Goal: Information Seeking & Learning: Understand process/instructions

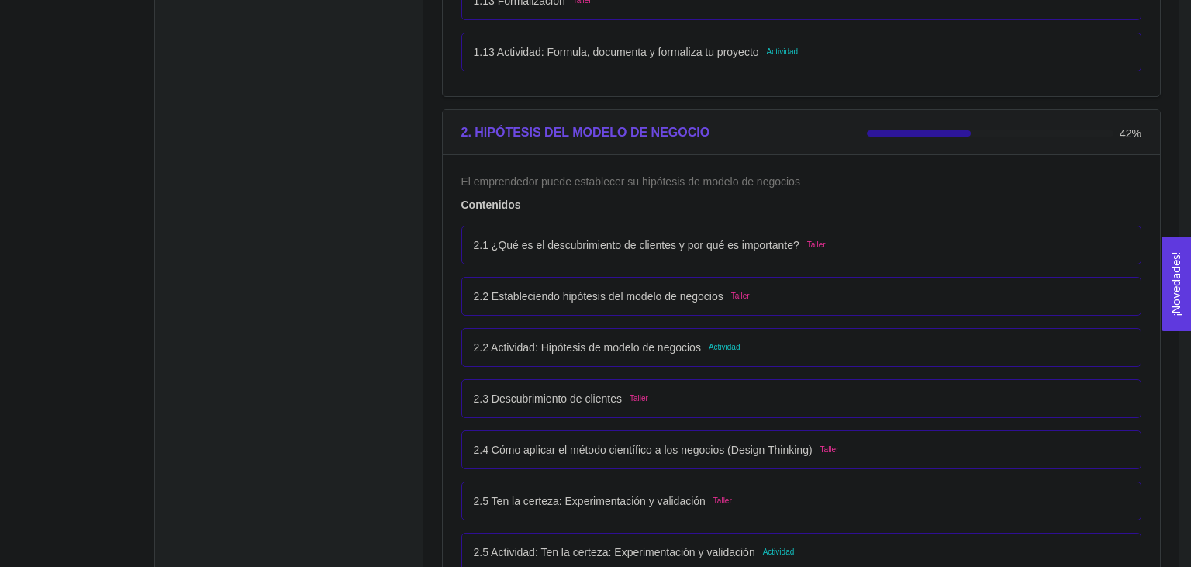
scroll to position [1473, 0]
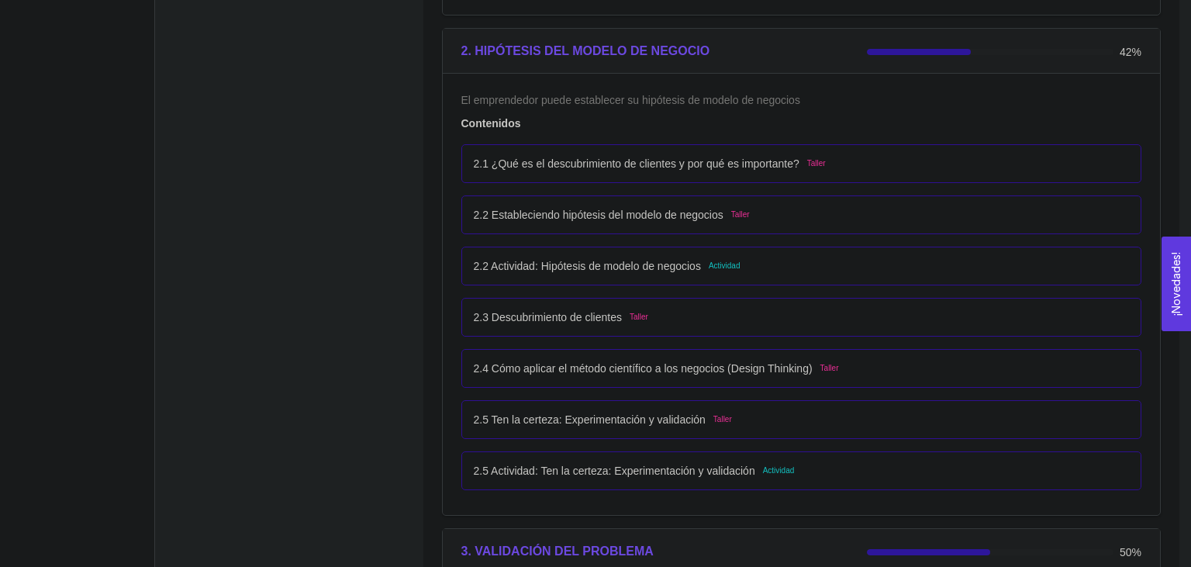
click at [789, 266] on div "2.2 Actividad: Hipótesis de modelo de negocios Actividad" at bounding box center [802, 265] width 656 height 17
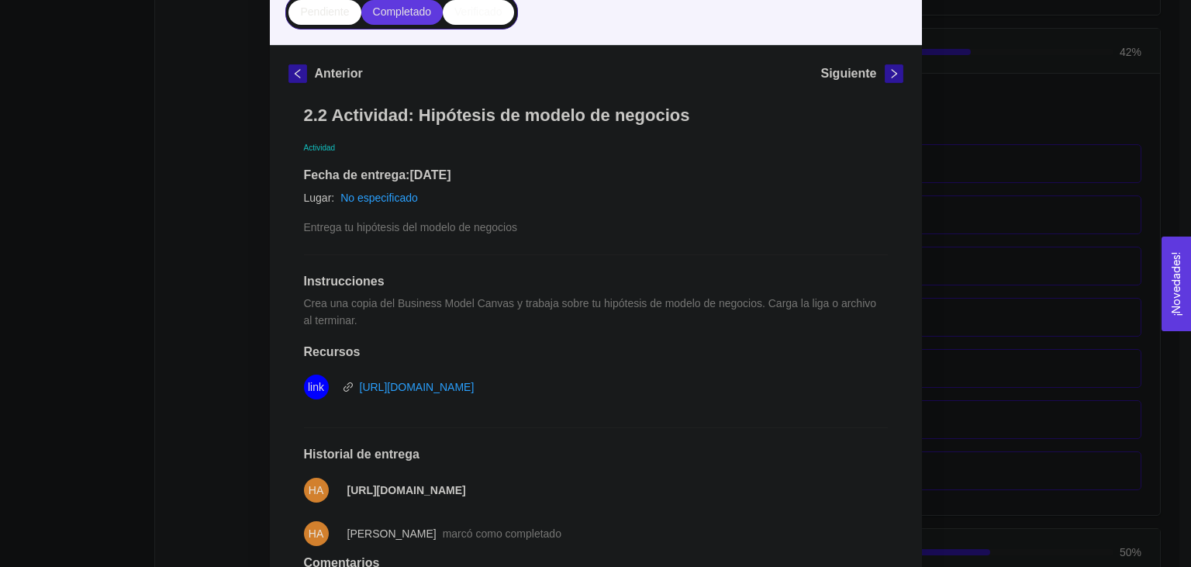
scroll to position [257, 0]
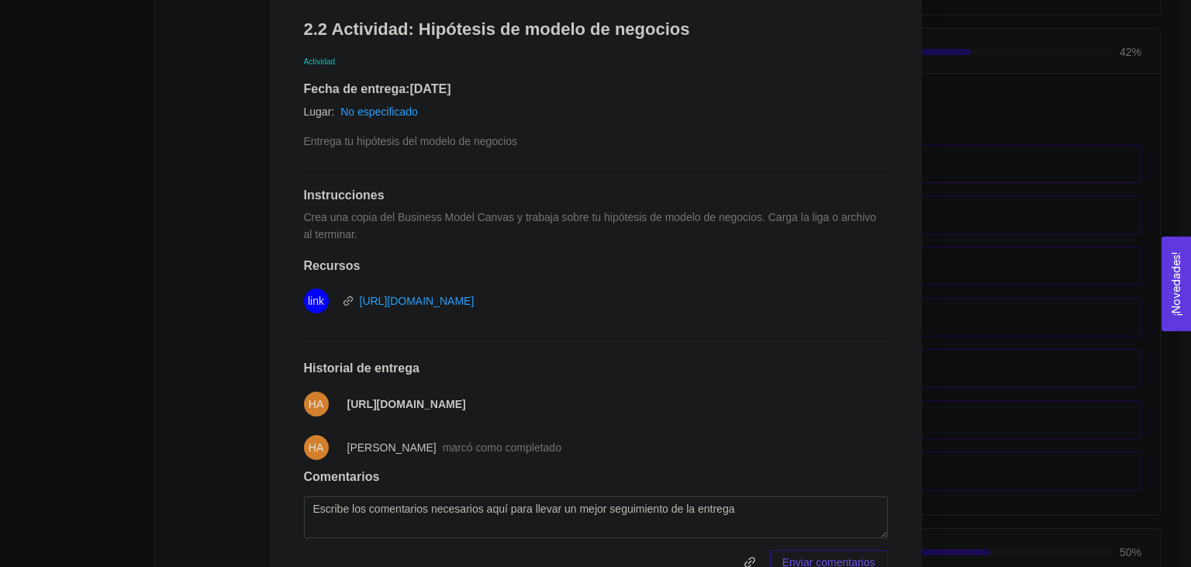
drag, startPoint x: 343, startPoint y: 406, endPoint x: 894, endPoint y: 405, distance: 551.2
click at [894, 405] on div "2.2 Actividad: Hipótesis de modelo de negocios Actividad Fecha de entrega: [DAT…" at bounding box center [595, 296] width 615 height 587
click at [357, 413] on li "HA [URL][DOMAIN_NAME]" at bounding box center [596, 403] width 584 height 43
drag, startPoint x: 343, startPoint y: 403, endPoint x: 481, endPoint y: 392, distance: 139.2
click at [481, 392] on li "HA [URL][DOMAIN_NAME]" at bounding box center [596, 403] width 584 height 43
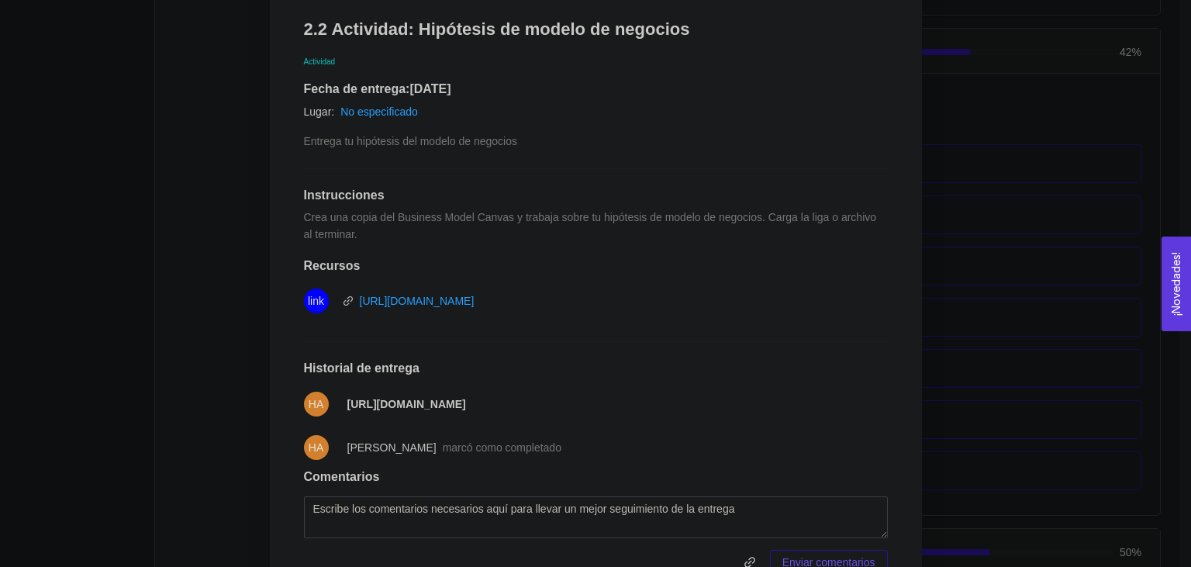
click at [481, 392] on li "HA [URL][DOMAIN_NAME]" at bounding box center [596, 403] width 584 height 43
drag, startPoint x: 893, startPoint y: 403, endPoint x: 346, endPoint y: 405, distance: 547.3
click at [346, 405] on div "2.2 Actividad: Hipótesis de modelo de negocios Actividad Fecha de entrega: [DAT…" at bounding box center [595, 296] width 615 height 587
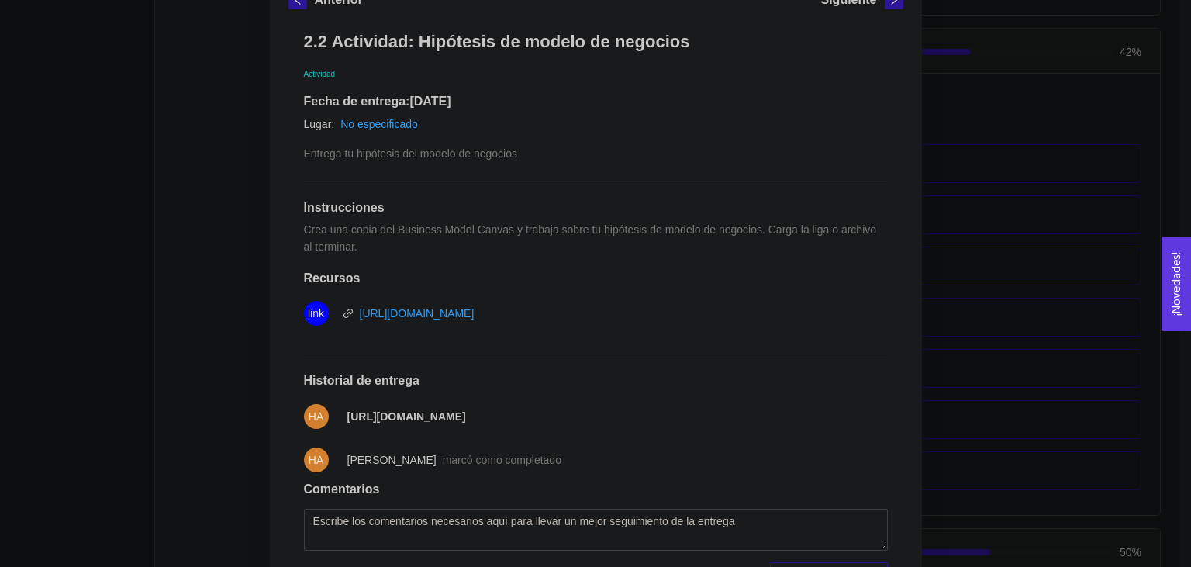
click at [109, 358] on div "2. HIPÓTESIS DEL MODELO DE NEGOCIO El emprendedor puede establecer su hipótesis…" at bounding box center [595, 283] width 1191 height 567
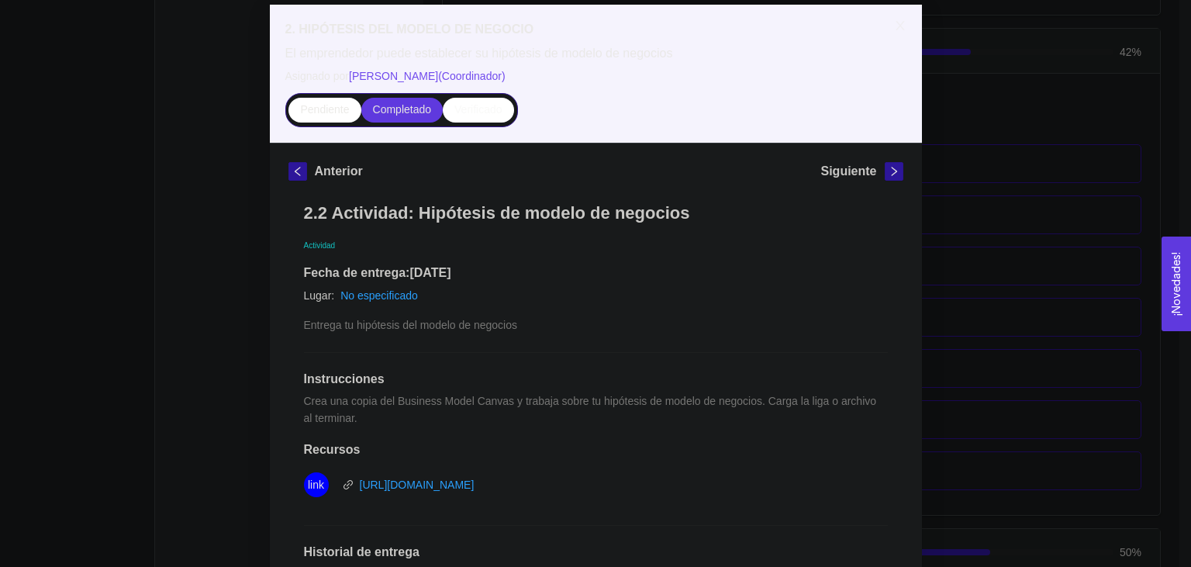
scroll to position [0, 0]
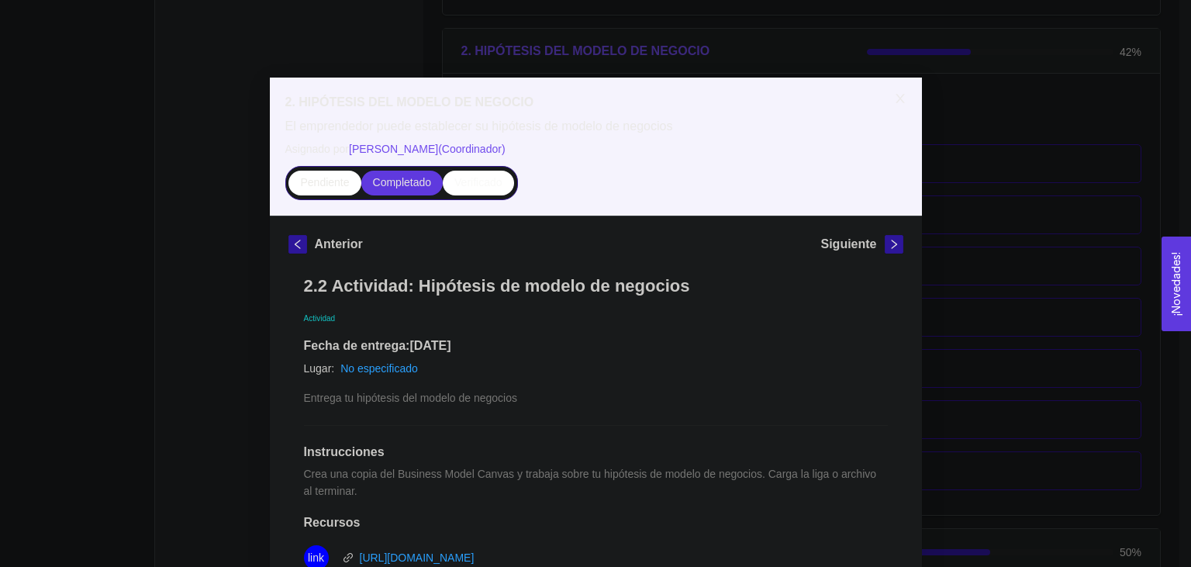
click at [902, 98] on icon "close" at bounding box center [899, 98] width 9 height 9
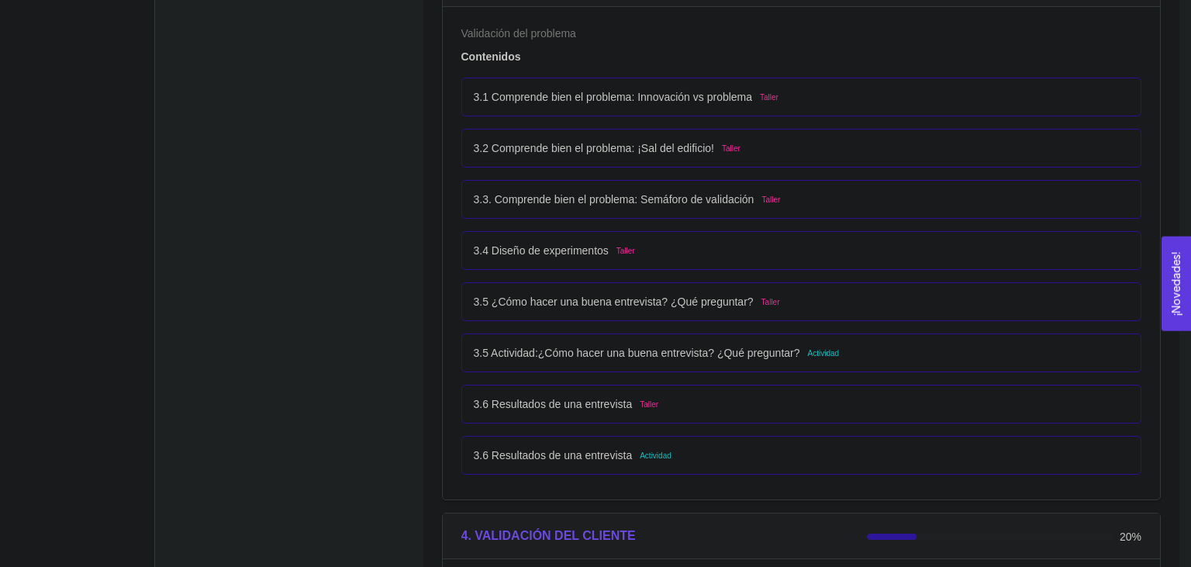
scroll to position [2047, 0]
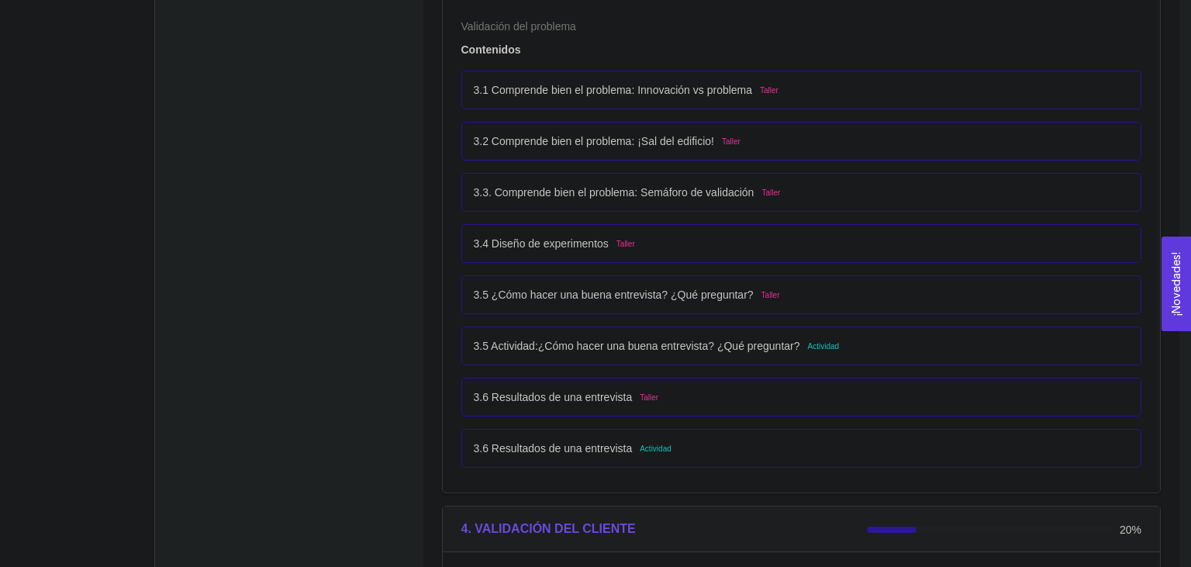
click at [557, 360] on div "3.5 Actividad:¿Cómo hacer una buena entrevista? ¿Qué preguntar? Actividad" at bounding box center [801, 345] width 681 height 39
click at [895, 338] on div "3.5 Actividad:¿Cómo hacer una buena entrevista? ¿Qué preguntar? Actividad" at bounding box center [802, 345] width 656 height 17
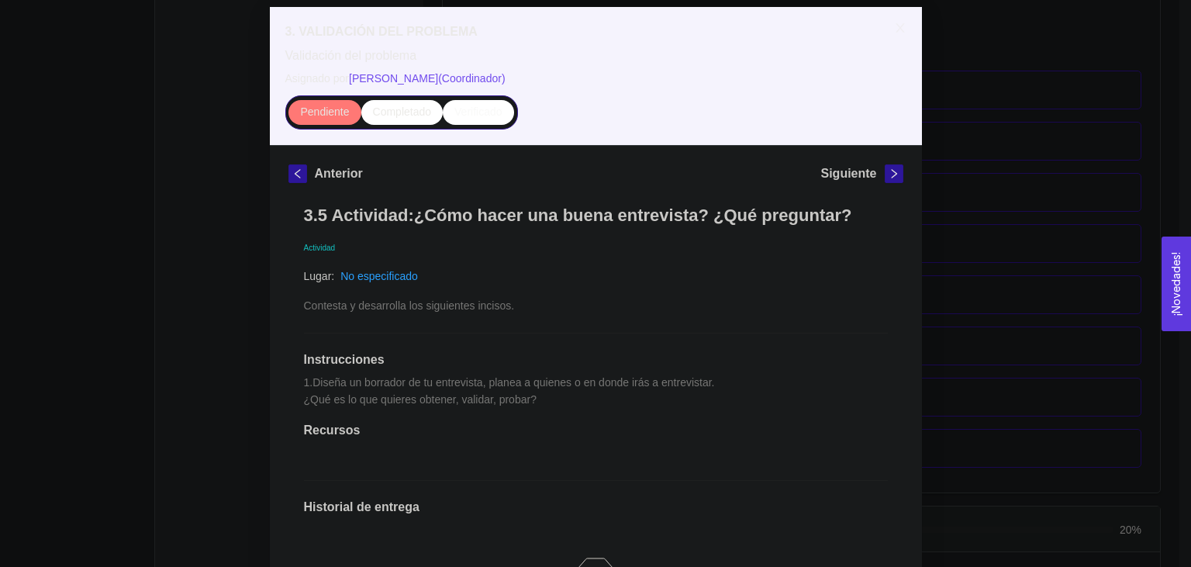
scroll to position [34, 0]
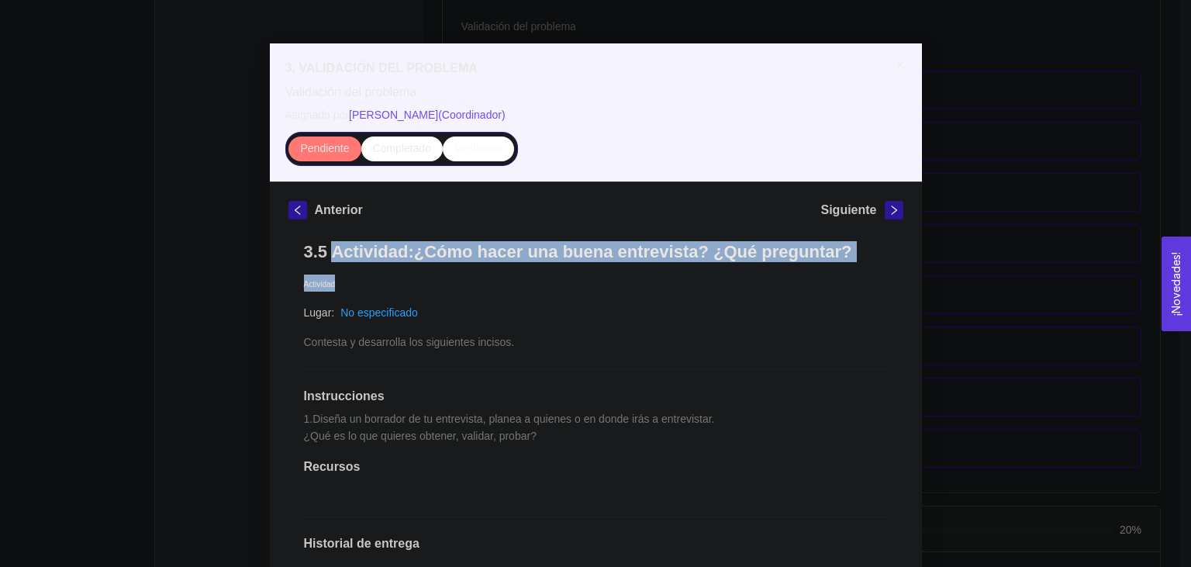
drag, startPoint x: 332, startPoint y: 250, endPoint x: 868, endPoint y: 279, distance: 537.3
click at [868, 279] on div "3.5 Actividad:¿Cómo hacer una buena entrevista? ¿Qué preguntar? Actividad Lugar…" at bounding box center [595, 516] width 615 height 581
copy div "Actividad:¿Cómo hacer una buena entrevista? ¿Qué preguntar? Actividad"
click at [399, 280] on div "Actividad" at bounding box center [596, 282] width 584 height 17
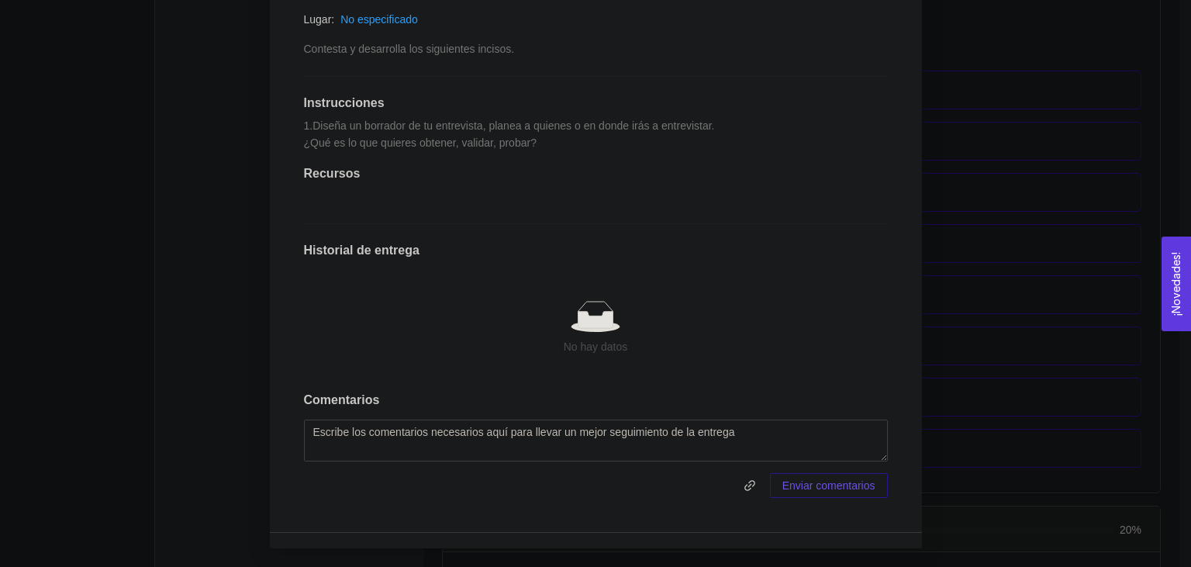
scroll to position [377, 0]
click at [575, 319] on icon at bounding box center [596, 316] width 50 height 31
click at [488, 182] on div "3.5 Actividad:¿Cómo hacer una buena entrevista? ¿Qué preguntar? Actividad Lugar…" at bounding box center [595, 223] width 615 height 581
click at [504, 330] on div at bounding box center [595, 316] width 559 height 31
click at [354, 423] on textarea at bounding box center [596, 440] width 584 height 42
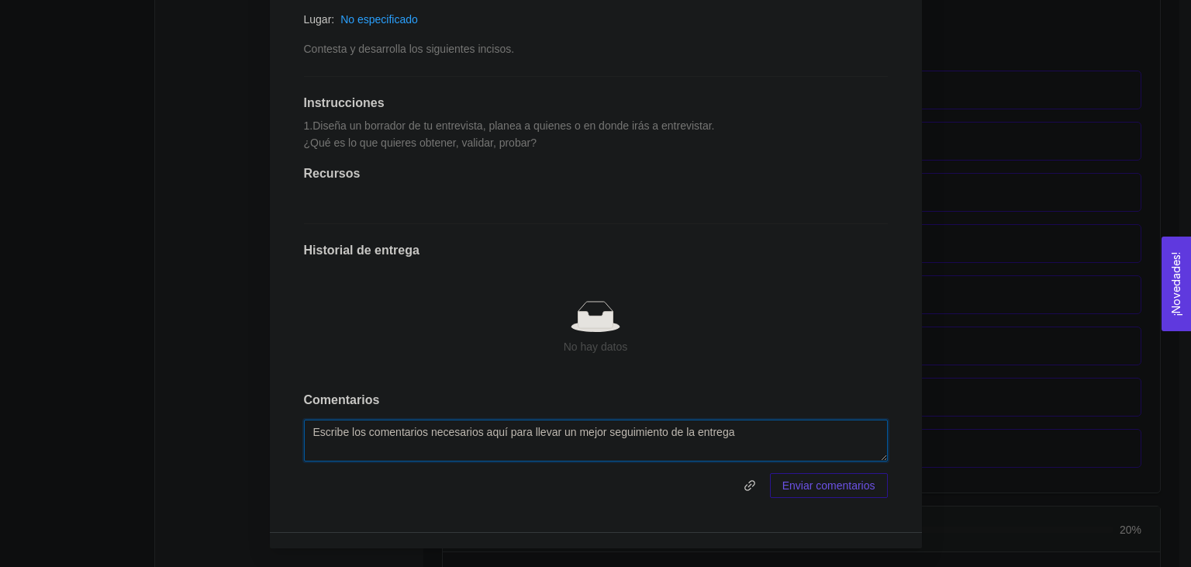
paste textarea "[URL][DOMAIN_NAME]"
type textarea "[URL][DOMAIN_NAME]"
click at [385, 355] on div "No hay datos" at bounding box center [595, 346] width 559 height 17
click at [792, 480] on span "Enviar comentarios" at bounding box center [828, 485] width 93 height 17
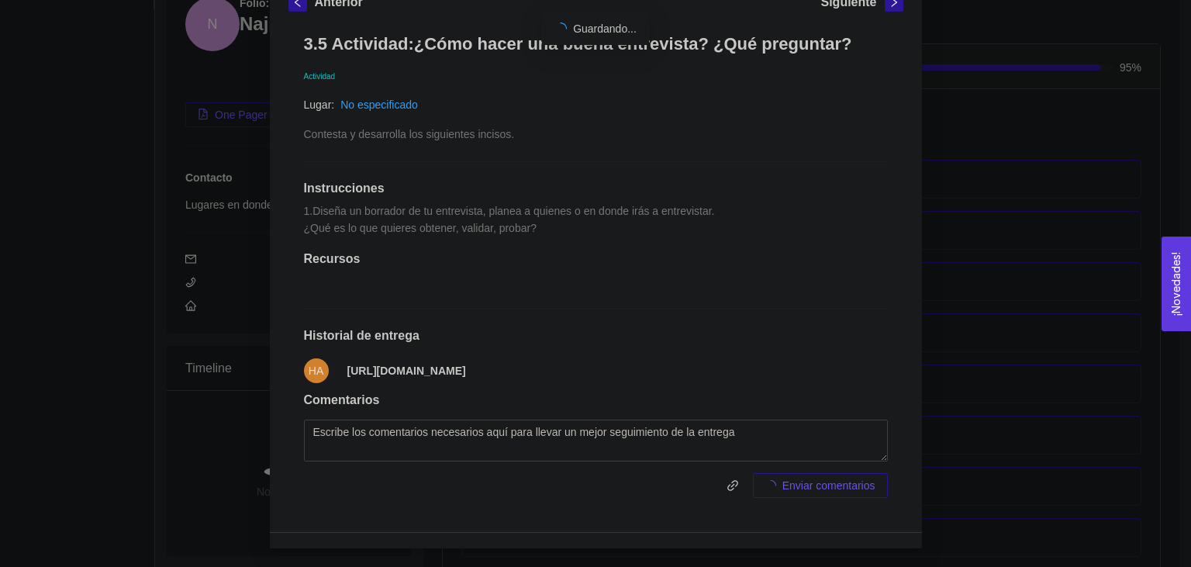
scroll to position [291, 0]
click at [752, 482] on icon "link" at bounding box center [749, 485] width 11 height 11
click at [752, 293] on div "3.5 Actividad:¿Cómo hacer una buena entrevista? ¿Qué preguntar? Actividad Lugar…" at bounding box center [595, 265] width 615 height 495
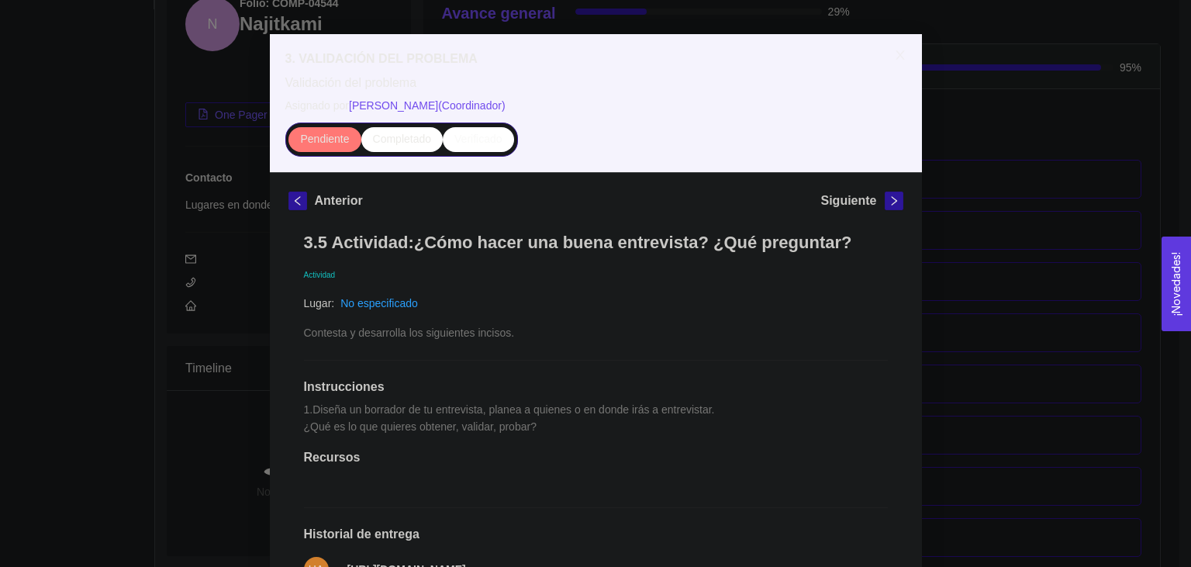
scroll to position [0, 0]
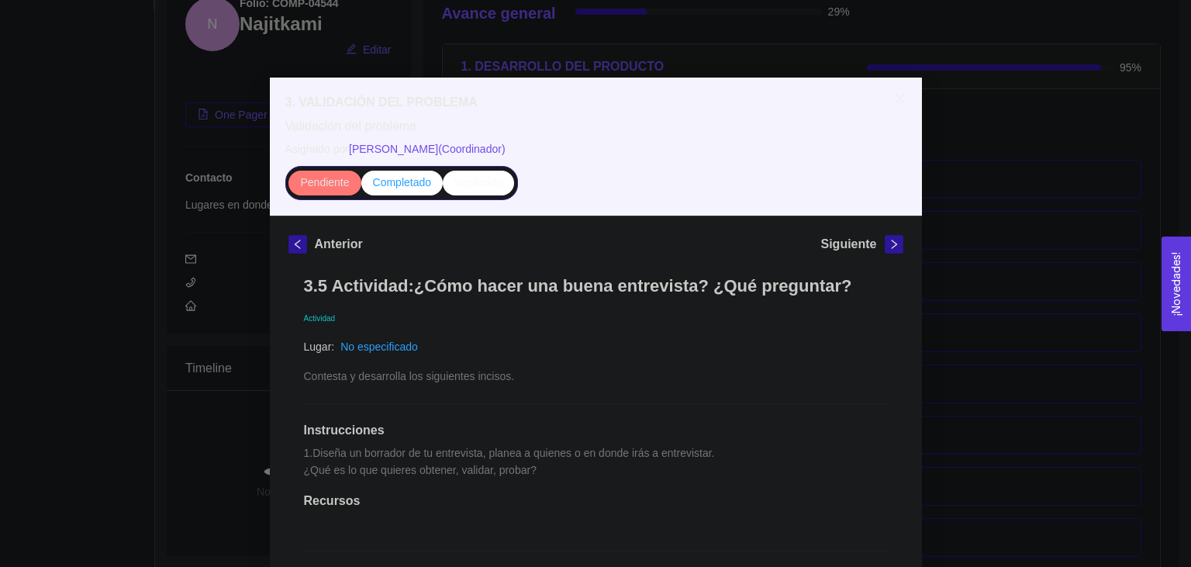
click at [364, 181] on label "Completado" at bounding box center [402, 183] width 82 height 25
click at [361, 186] on input "Completado" at bounding box center [361, 186] width 0 height 0
click at [892, 107] on span "Close" at bounding box center [899, 99] width 43 height 43
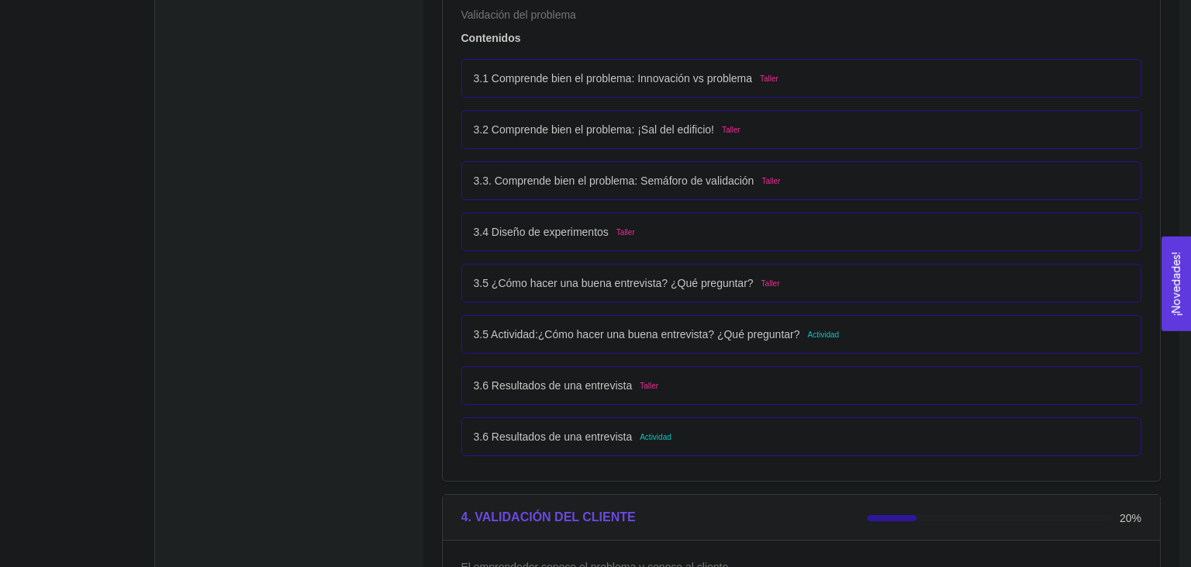
scroll to position [2073, 0]
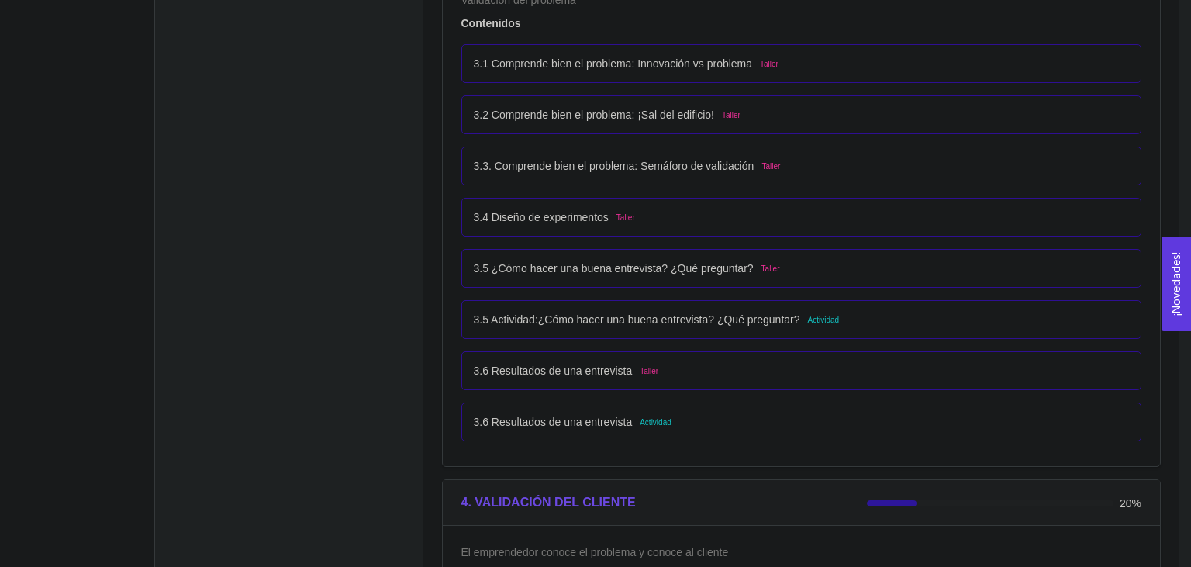
click at [716, 416] on div "3.6 Resultados de una entrevista Actividad" at bounding box center [802, 421] width 656 height 17
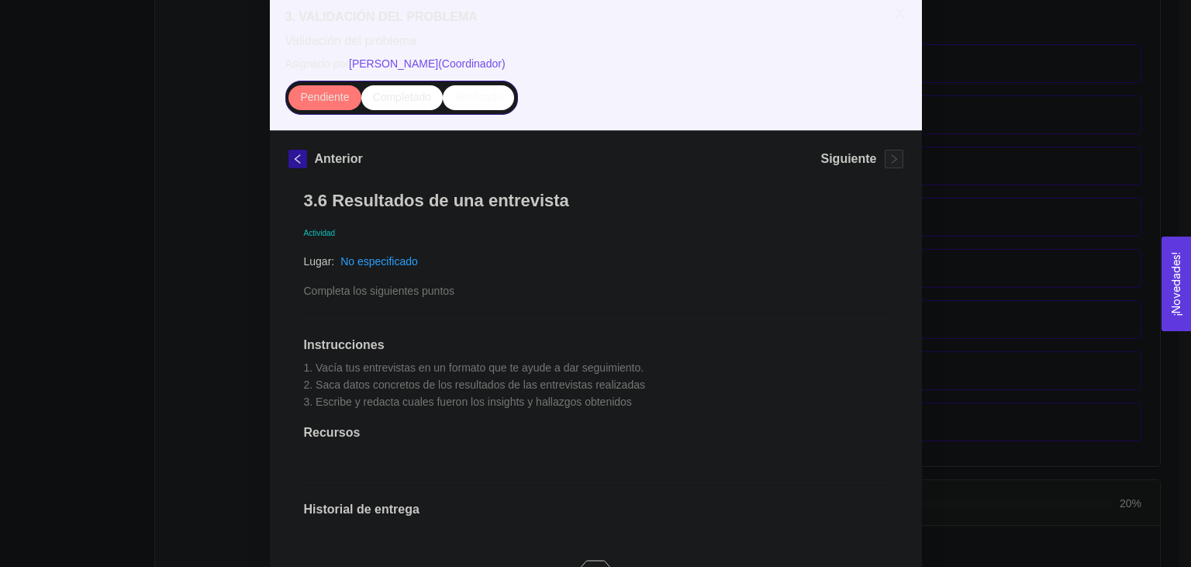
scroll to position [171, 0]
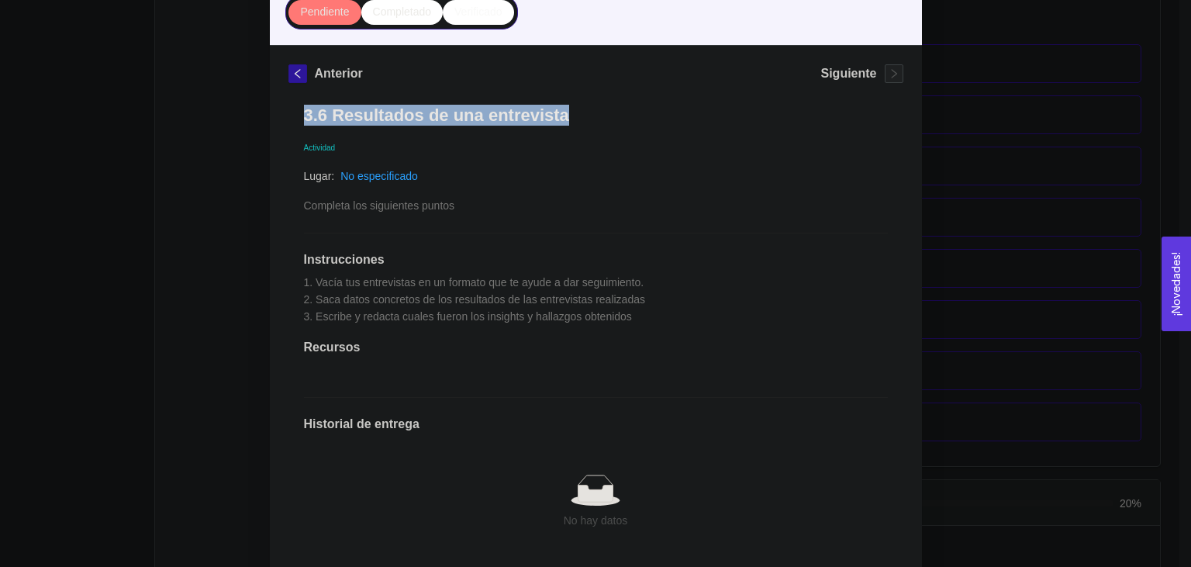
drag, startPoint x: 580, startPoint y: 113, endPoint x: 227, endPoint y: 129, distance: 353.1
click at [227, 129] on div "3. VALIDACIÓN DEL PROBLEMA Validación del problema Asignado por [PERSON_NAME] (…" at bounding box center [595, 283] width 1191 height 567
copy h1 "3.6 Resultados de una entrevista"
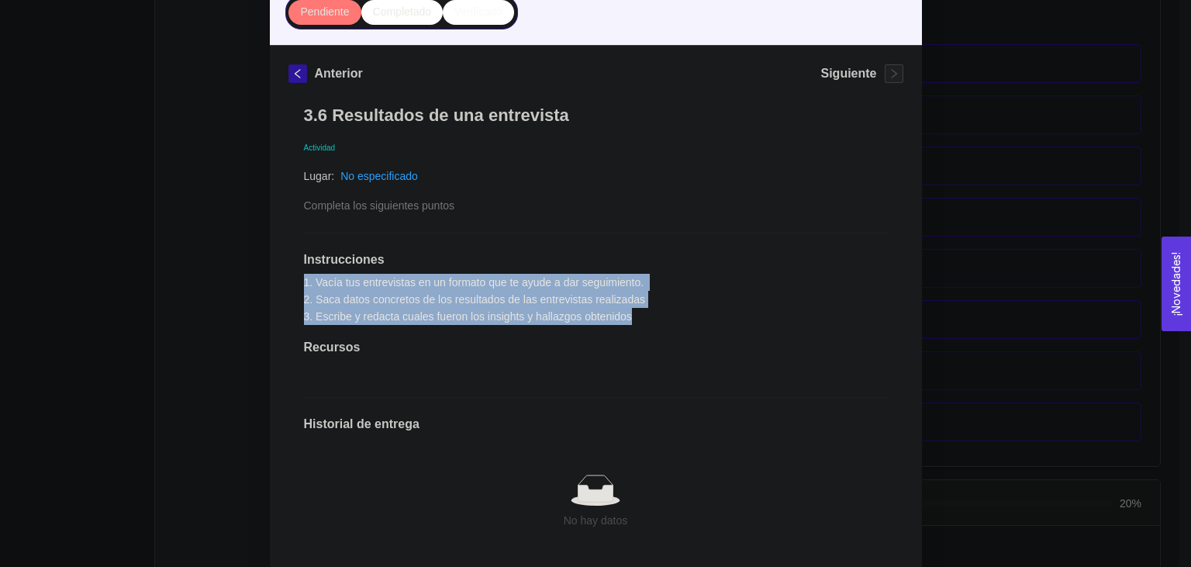
drag, startPoint x: 302, startPoint y: 280, endPoint x: 662, endPoint y: 321, distance: 362.1
click at [662, 321] on div "3.6 Resultados de una entrevista Actividad Lugar: No especificado Completa los …" at bounding box center [595, 388] width 615 height 598
copy span "1. Vacía tus entrevistas en un formato que te ayude a dar seguimiento. 2. Saca …"
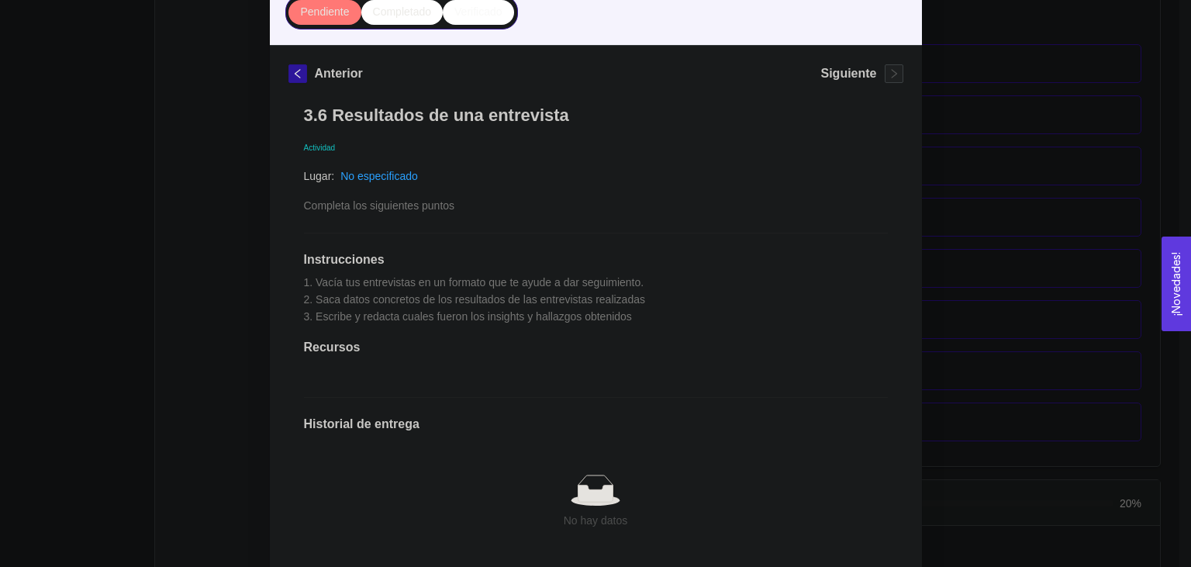
click at [400, 203] on span "Completa los siguientes puntos" at bounding box center [379, 205] width 151 height 12
